Goal: Task Accomplishment & Management: Manage account settings

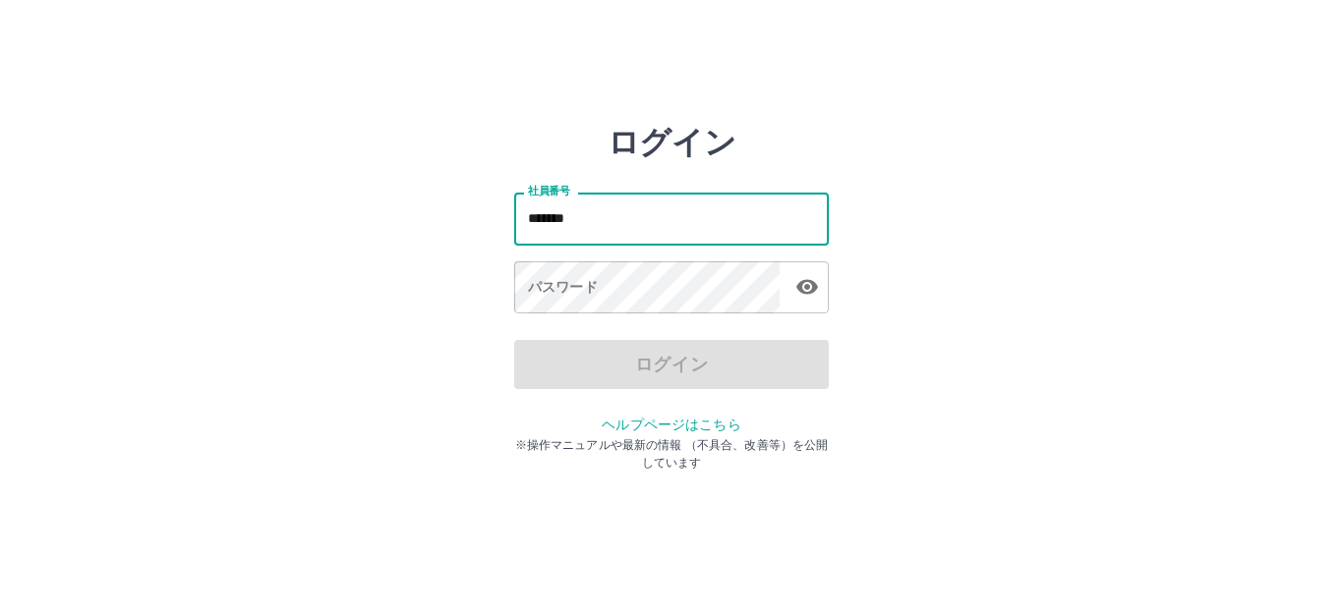
type input "*******"
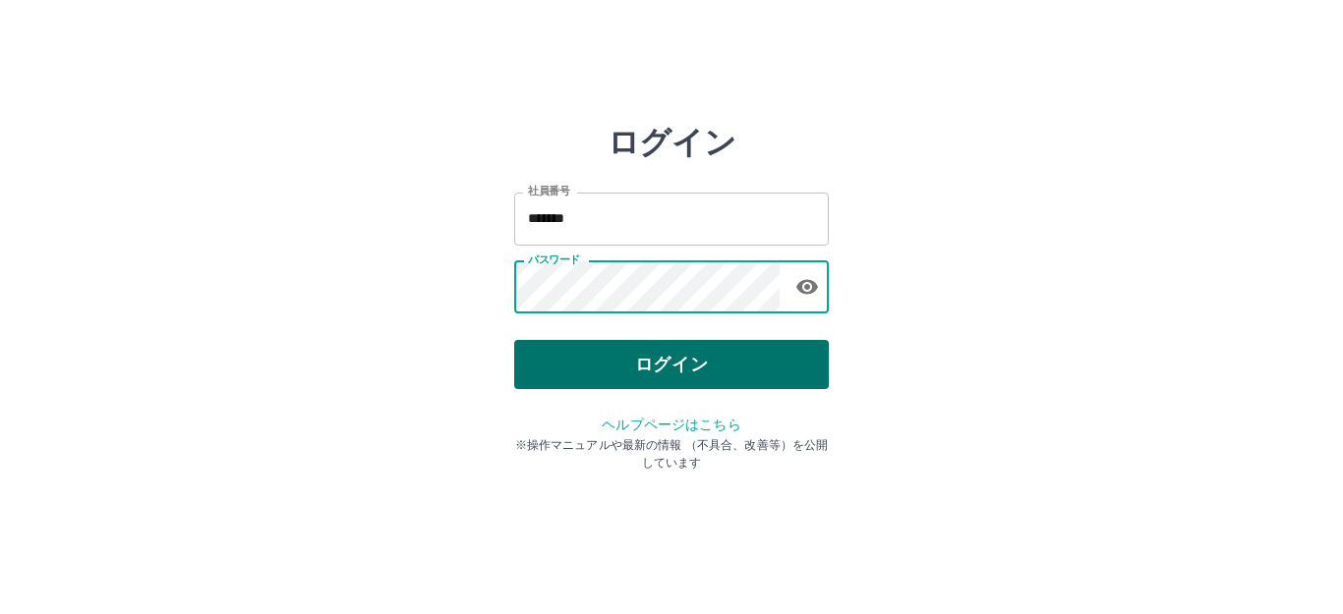
click at [691, 367] on button "ログイン" at bounding box center [671, 364] width 315 height 49
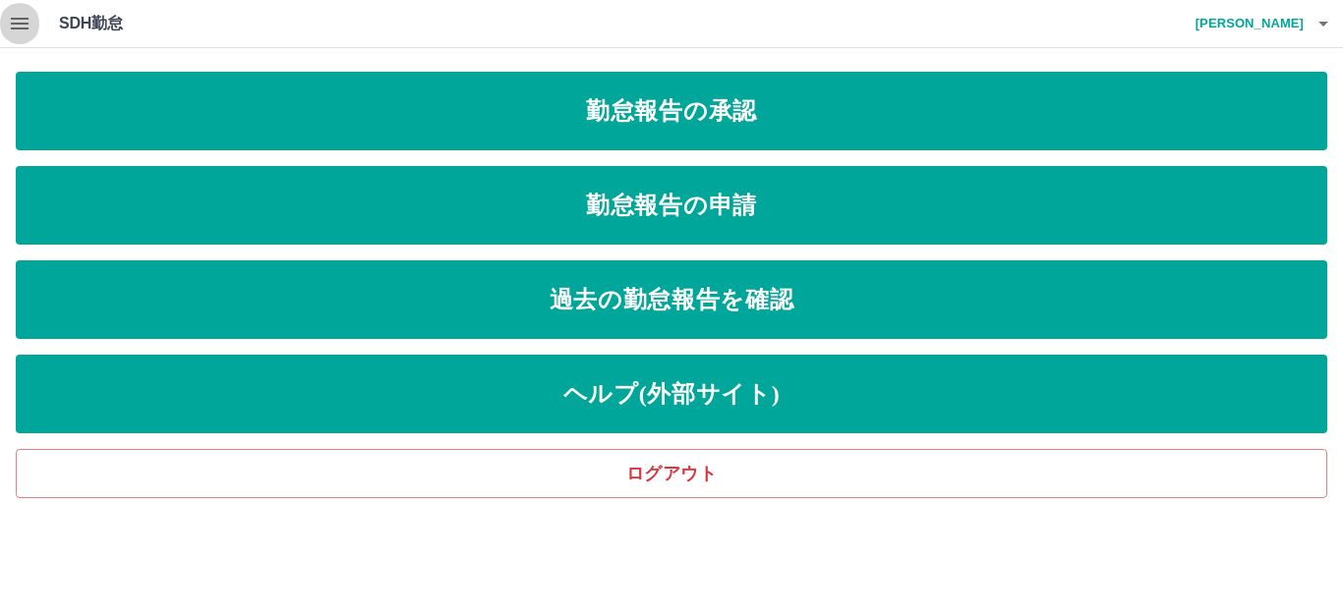
click at [11, 23] on icon "button" at bounding box center [20, 24] width 18 height 12
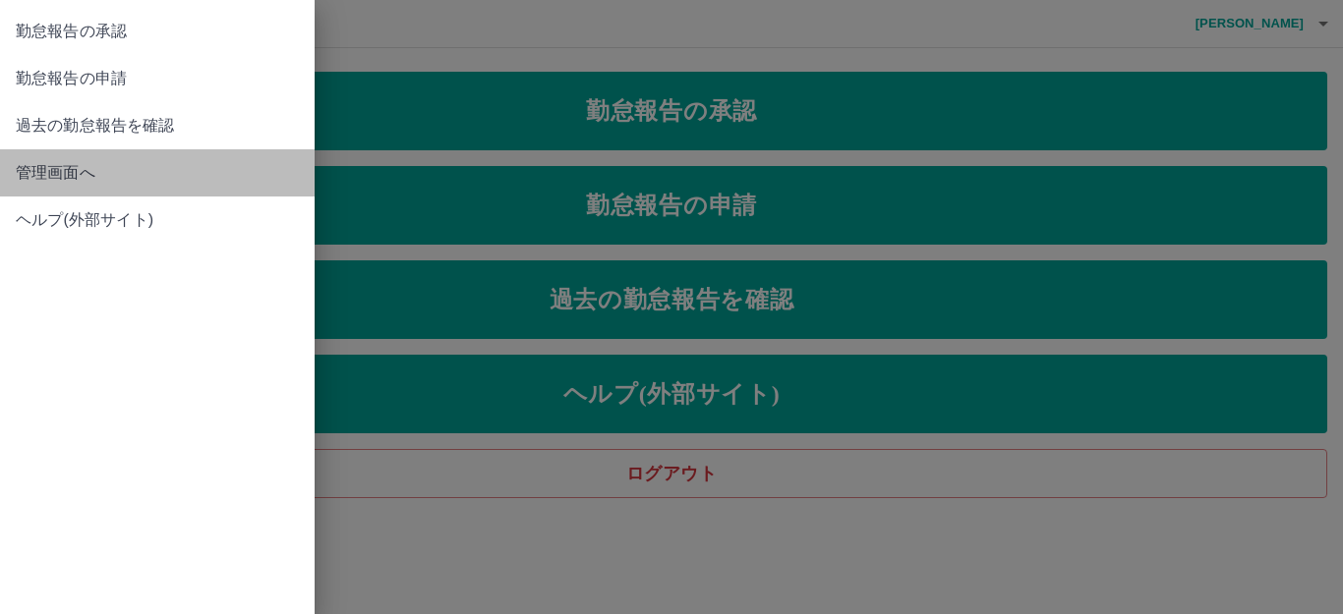
click at [70, 173] on span "管理画面へ" at bounding box center [157, 173] width 283 height 24
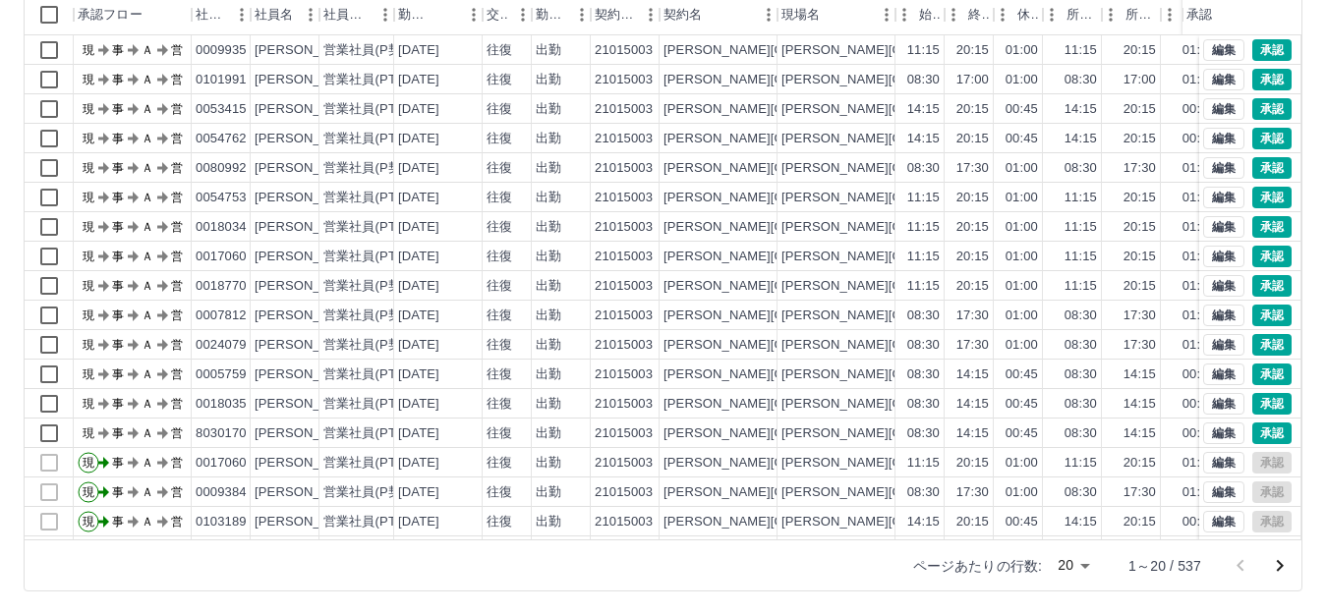
scroll to position [216, 0]
click at [1065, 561] on body "SDH勤怠 [PERSON_NAME] 勤務実績承認 前月 [DATE] 次月 今月 月選択 承認モード 削除モード 一括承認 列一覧 0 フィルター 行間隔…" at bounding box center [663, 199] width 1326 height 831
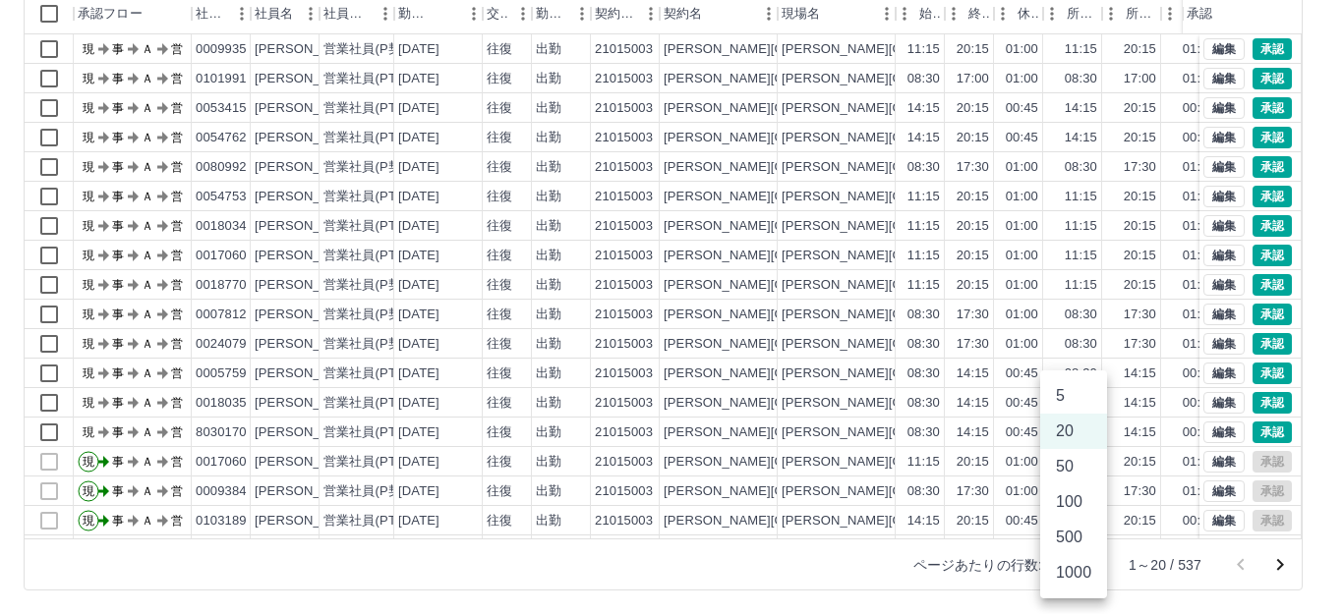
click at [1065, 547] on li "500" at bounding box center [1073, 537] width 67 height 35
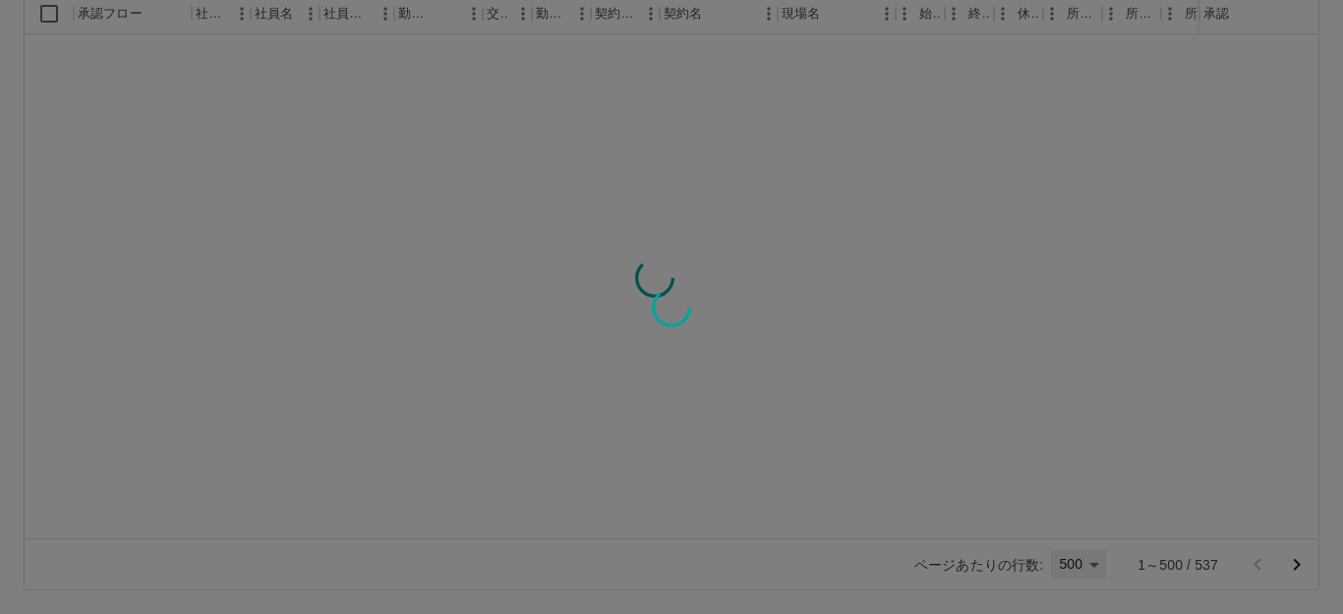
type input "***"
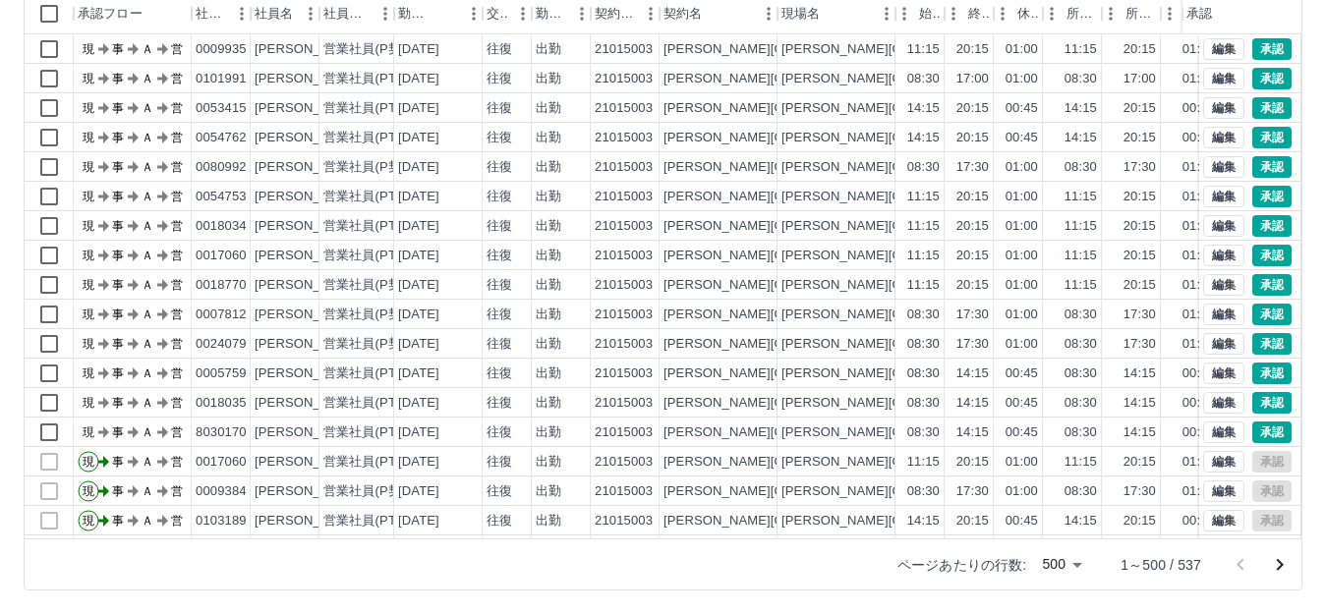
click at [1305, 393] on div "勤務実績承認 前月 [DATE] 次月 今月 月選択 承認モード 削除モード 一括承認 列一覧 0 フィルター 行間隔 エクスポート 承認フロー 社員番号 社…" at bounding box center [663, 223] width 1326 height 782
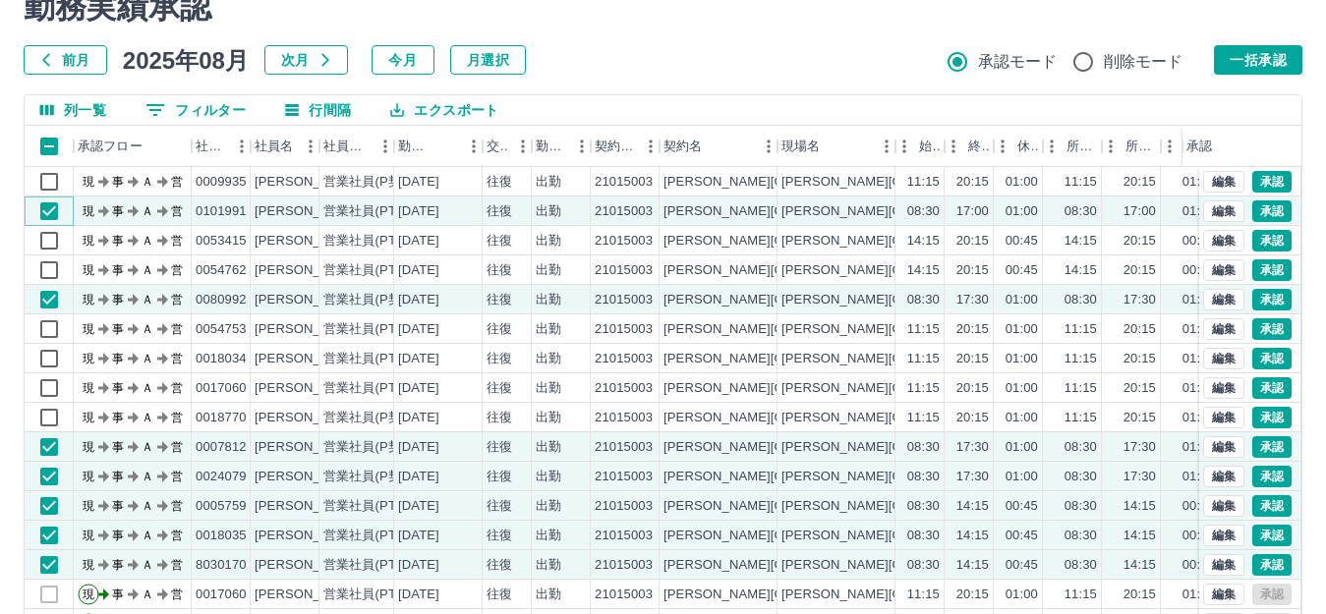
scroll to position [118, 0]
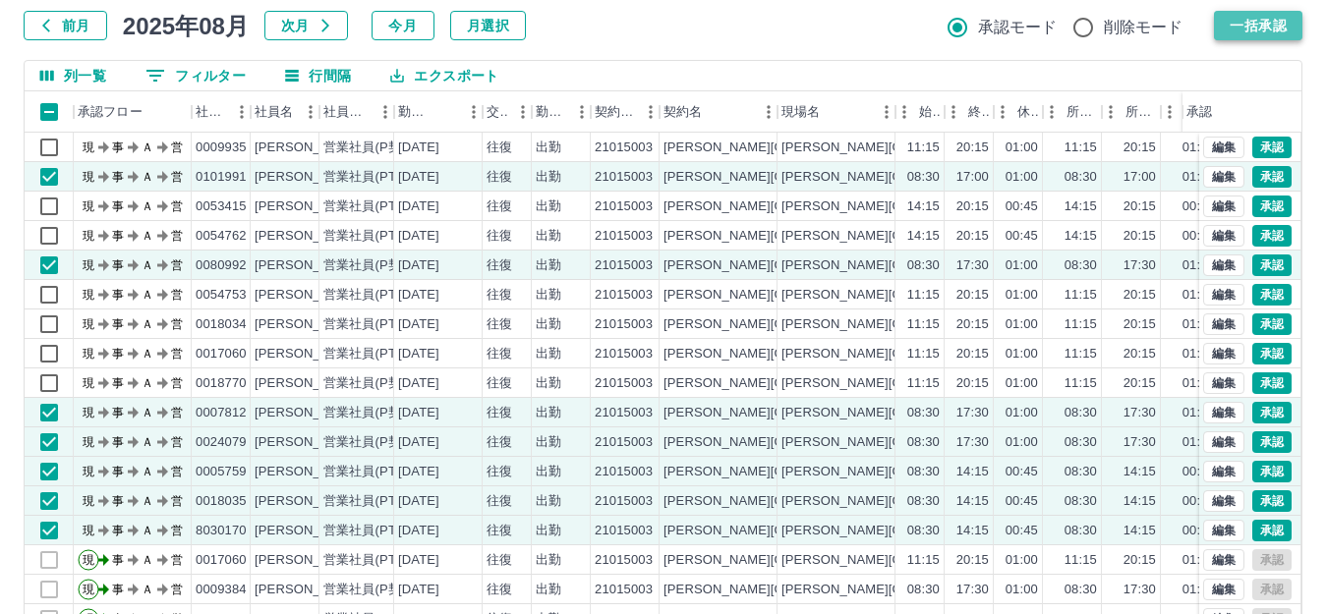
click at [1258, 25] on button "一括承認" at bounding box center [1258, 25] width 88 height 29
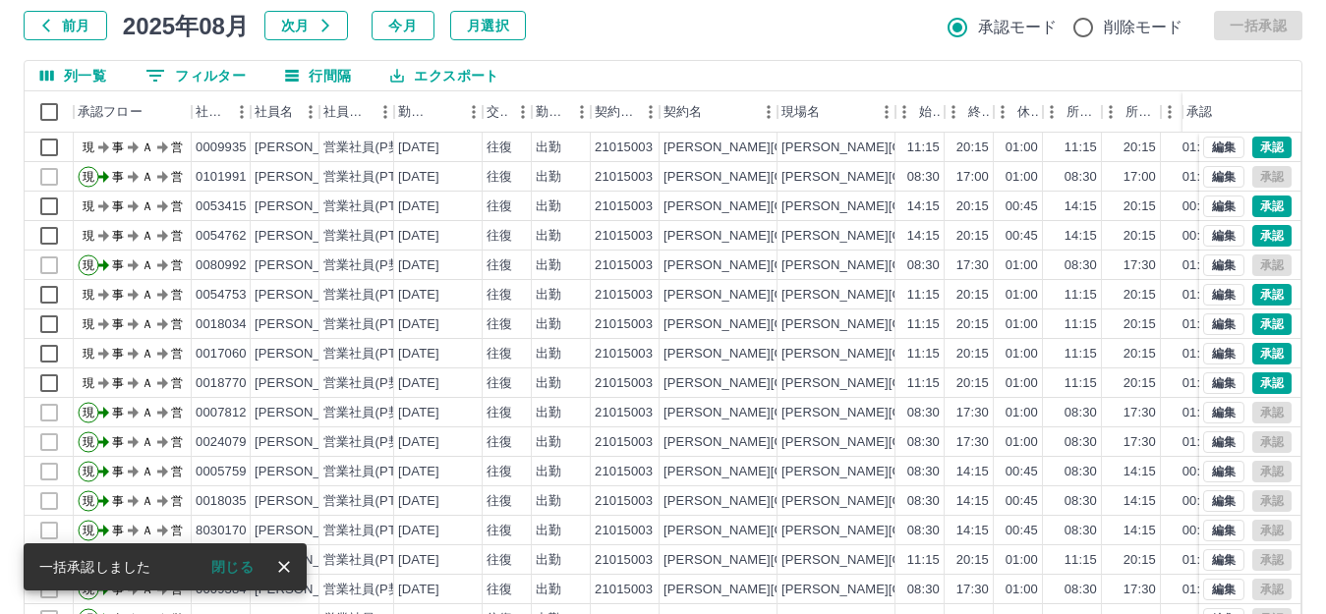
click at [1317, 290] on div "勤務実績承認 前月 [DATE] 次月 今月 月選択 承認モード 削除モード 一括承認 列一覧 0 フィルター 行間隔 エクスポート 承認フロー 社員番号 社…" at bounding box center [663, 321] width 1326 height 782
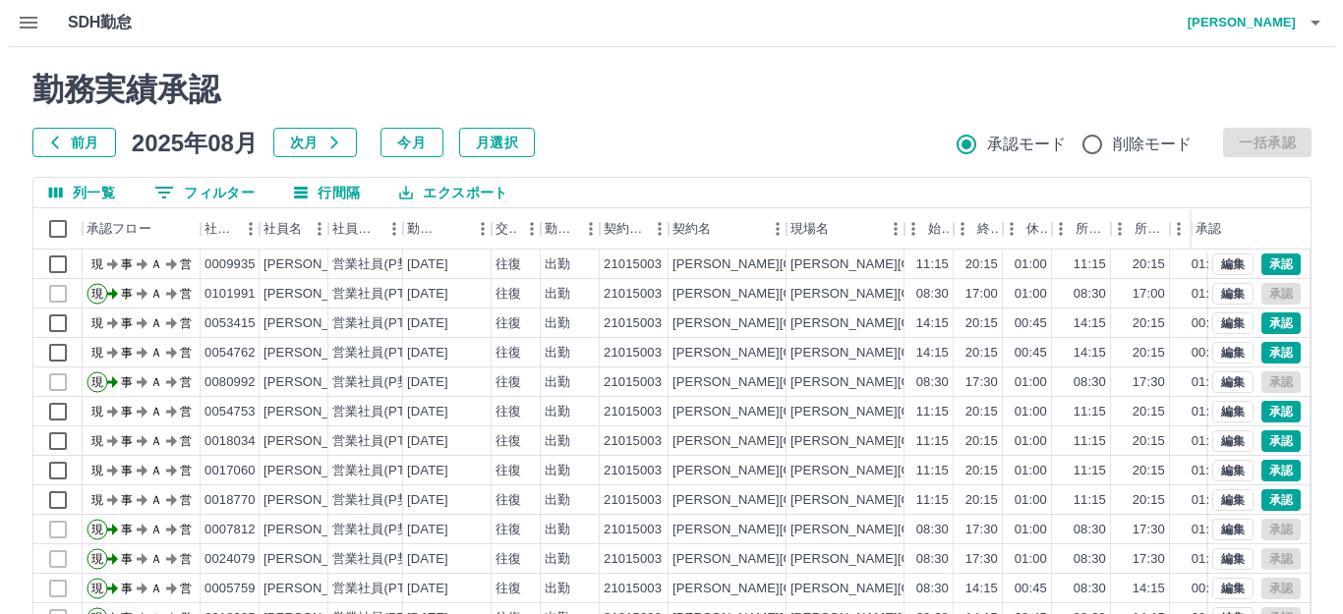
scroll to position [0, 0]
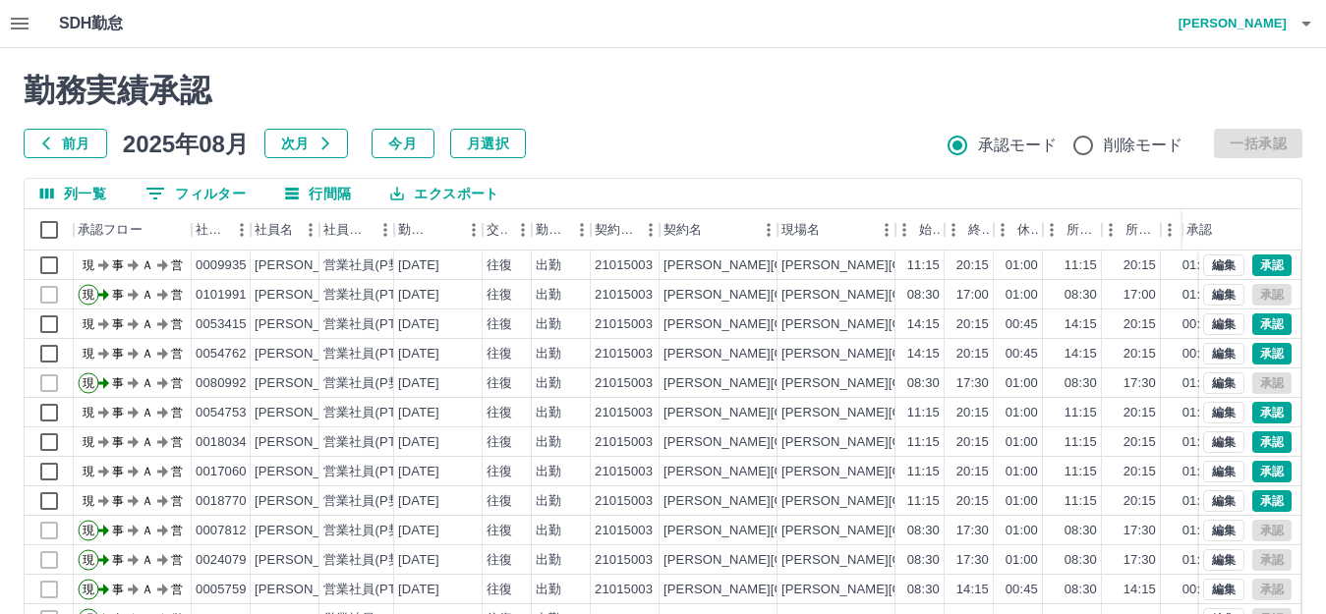
click at [1246, 22] on h4 "[PERSON_NAME]" at bounding box center [1228, 23] width 118 height 47
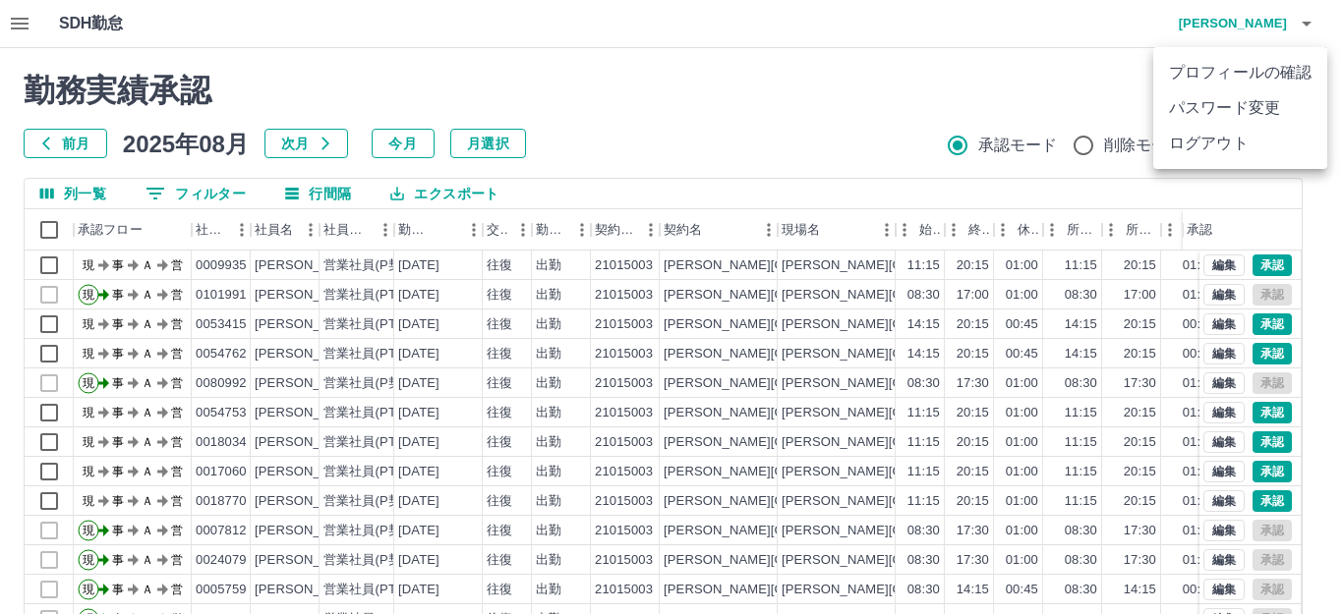
click at [1226, 139] on li "ログアウト" at bounding box center [1240, 143] width 174 height 35
